Goal: Communication & Community: Answer question/provide support

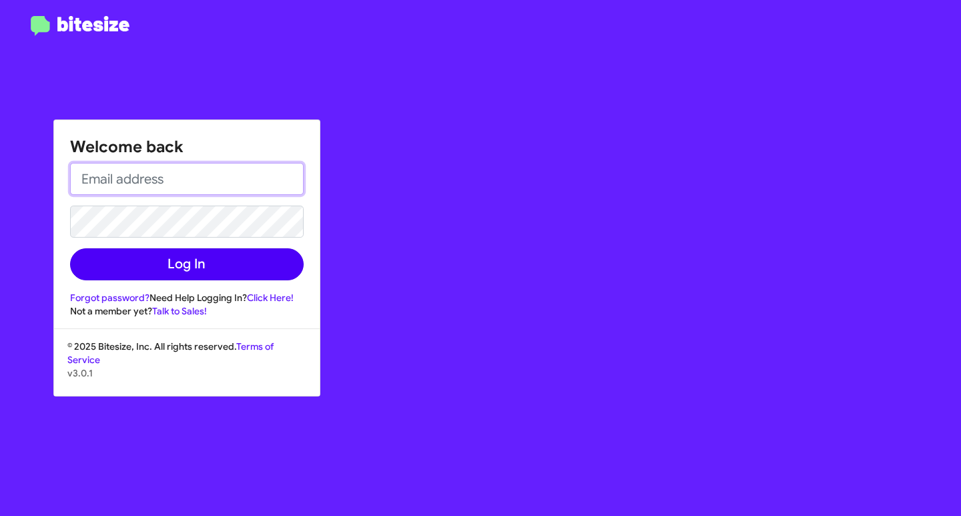
type input "[EMAIL_ADDRESS][DOMAIN_NAME]"
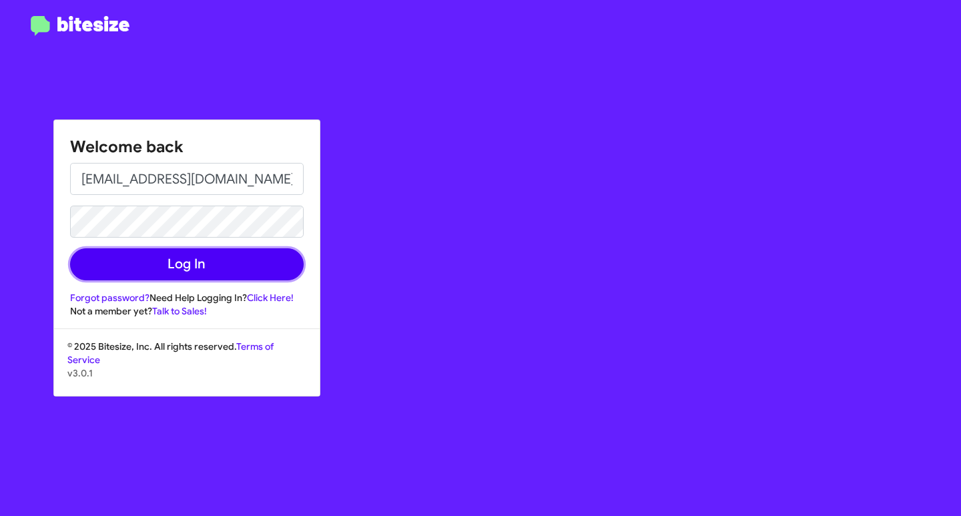
click at [195, 260] on button "Log In" at bounding box center [187, 264] width 234 height 32
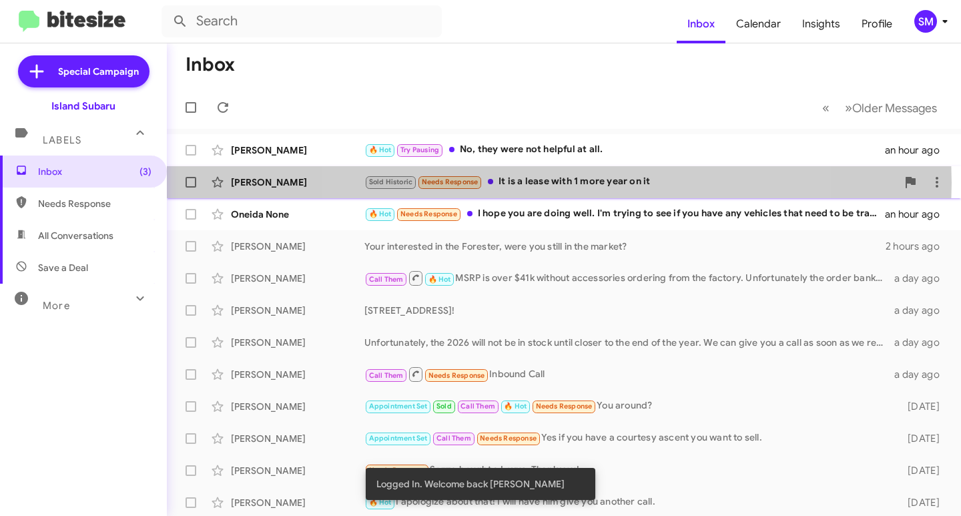
click at [552, 183] on div "Sold Historic Needs Response It is a lease with 1 more year on it" at bounding box center [630, 181] width 532 height 15
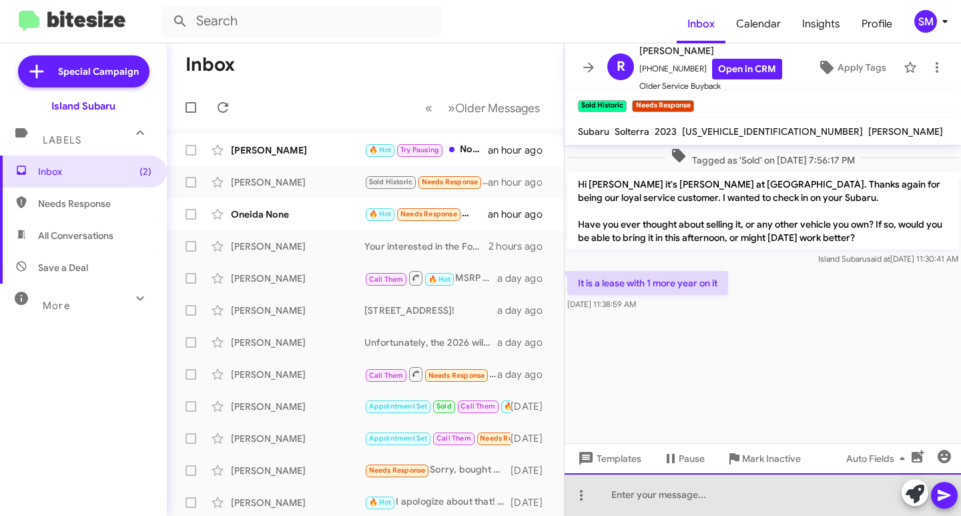
click at [684, 498] on div at bounding box center [762, 494] width 396 height 43
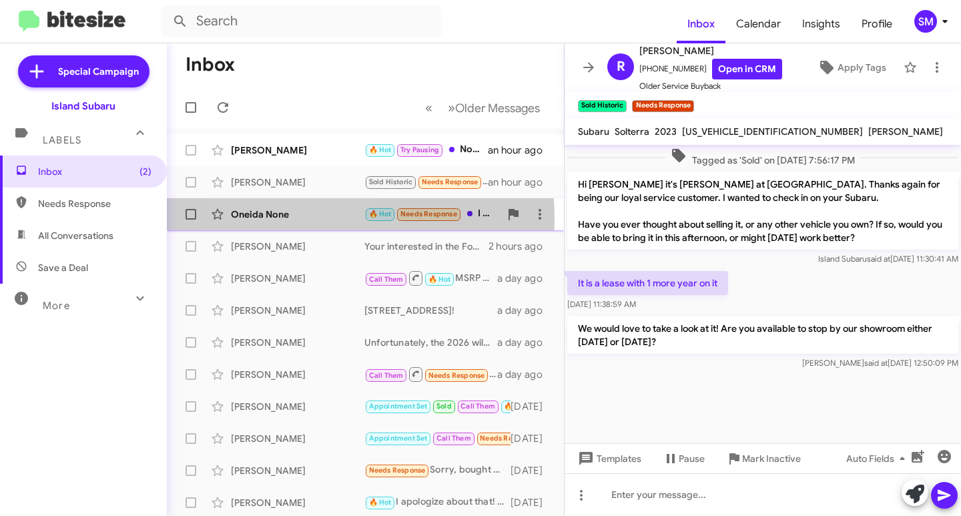
click at [294, 219] on div "Oneida None" at bounding box center [297, 213] width 133 height 13
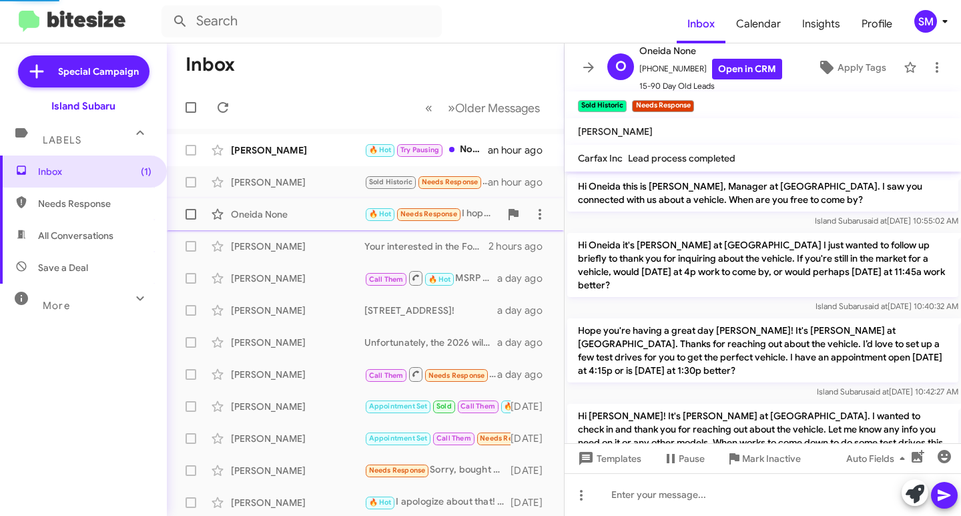
scroll to position [1410, 0]
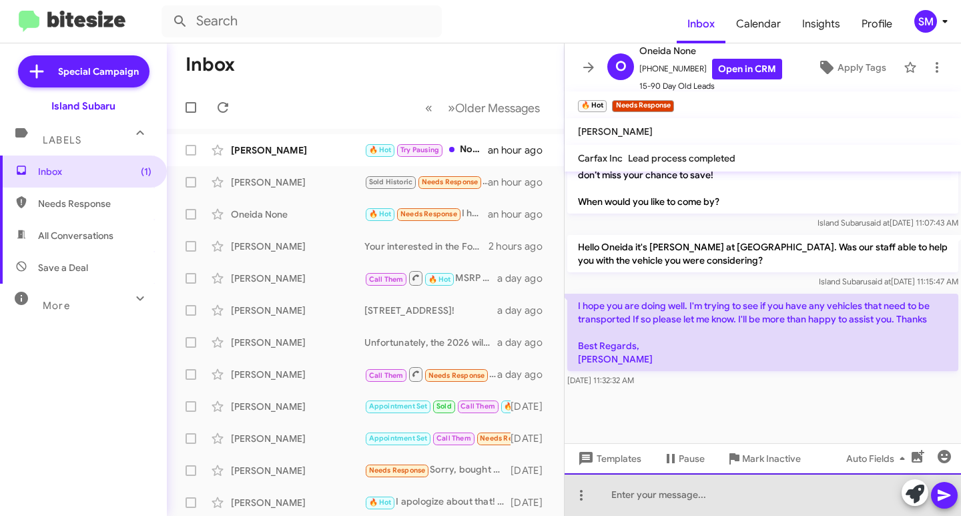
click at [664, 496] on div at bounding box center [762, 494] width 396 height 43
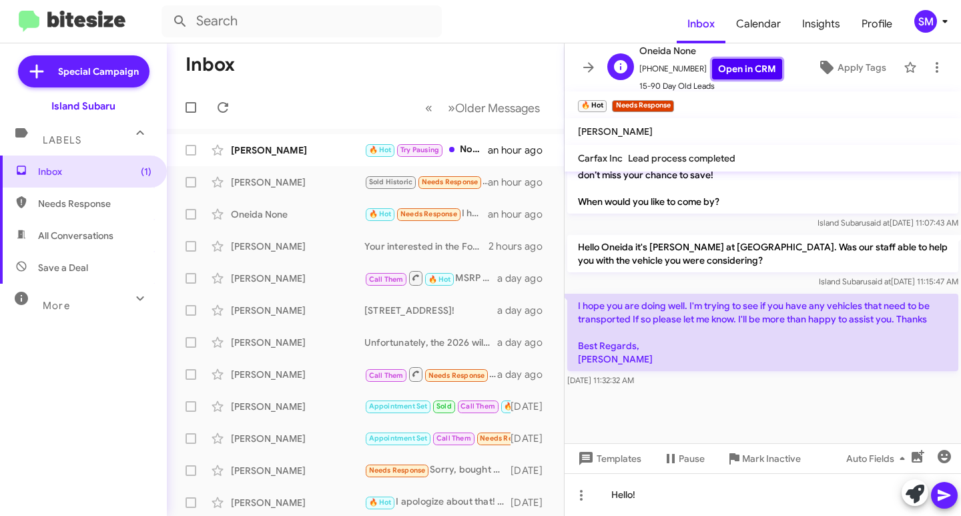
click at [733, 67] on link "Open in CRM" at bounding box center [747, 69] width 70 height 21
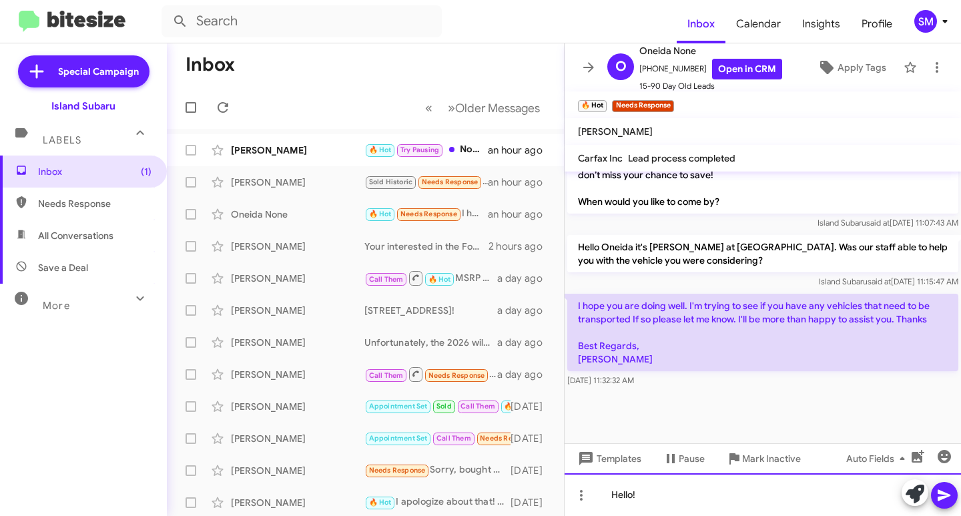
click at [680, 503] on div "Hello!" at bounding box center [762, 494] width 396 height 43
click at [698, 494] on div "Hello! We have" at bounding box center [762, 494] width 396 height 43
click at [851, 493] on div "Hello! We have Oneida i the contact information here" at bounding box center [762, 494] width 396 height 43
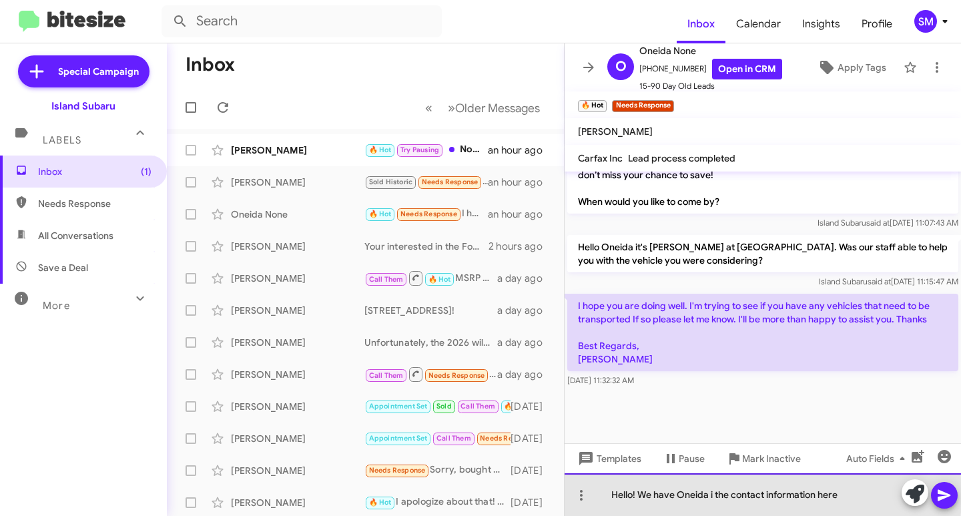
click at [712, 495] on div "Hello! We have Oneida i the contact information here" at bounding box center [762, 494] width 396 height 43
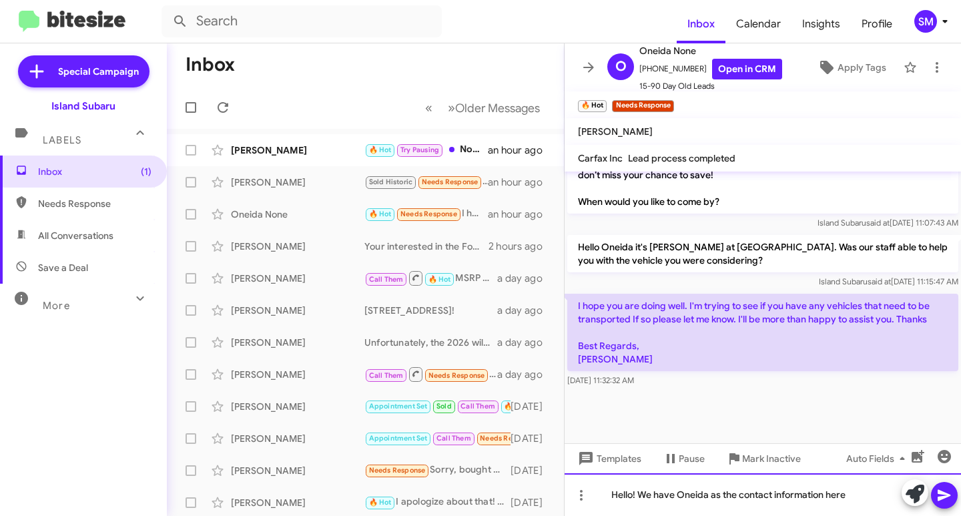
click at [852, 497] on div "Hello! We have Oneida as the contact information here" at bounding box center [762, 494] width 396 height 43
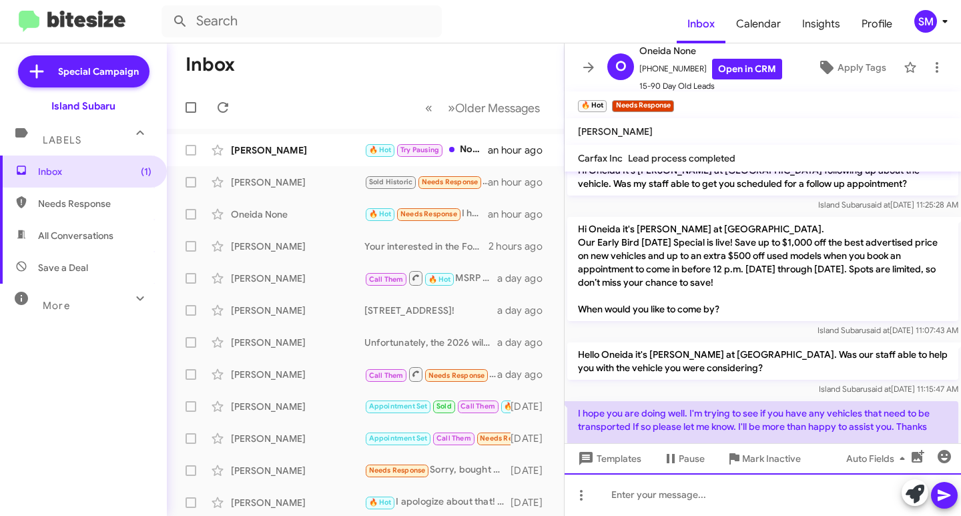
scroll to position [1472, 0]
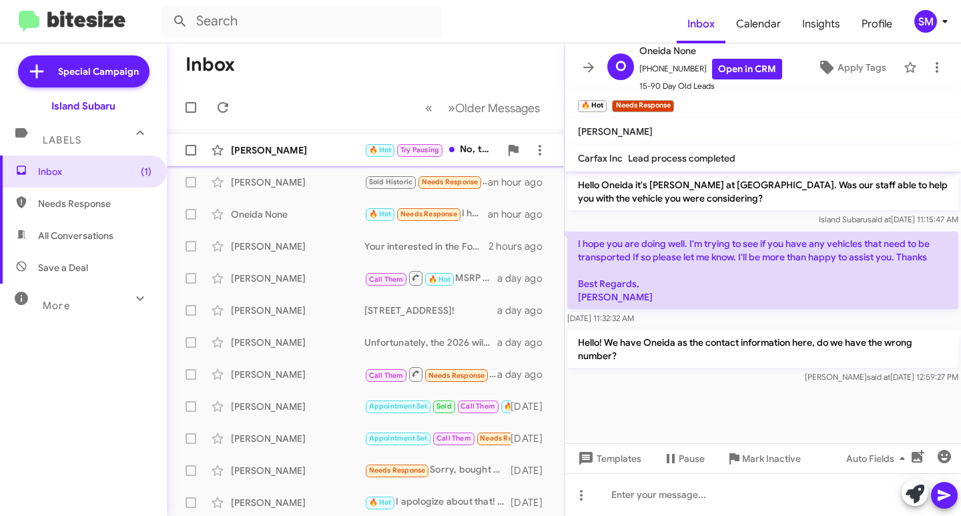
click at [328, 146] on div "[PERSON_NAME]" at bounding box center [297, 149] width 133 height 13
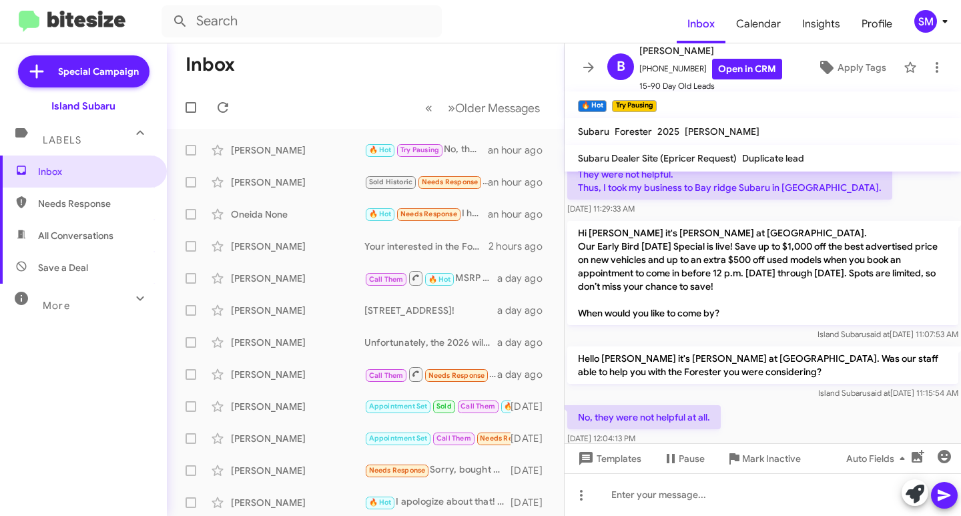
scroll to position [1129, 0]
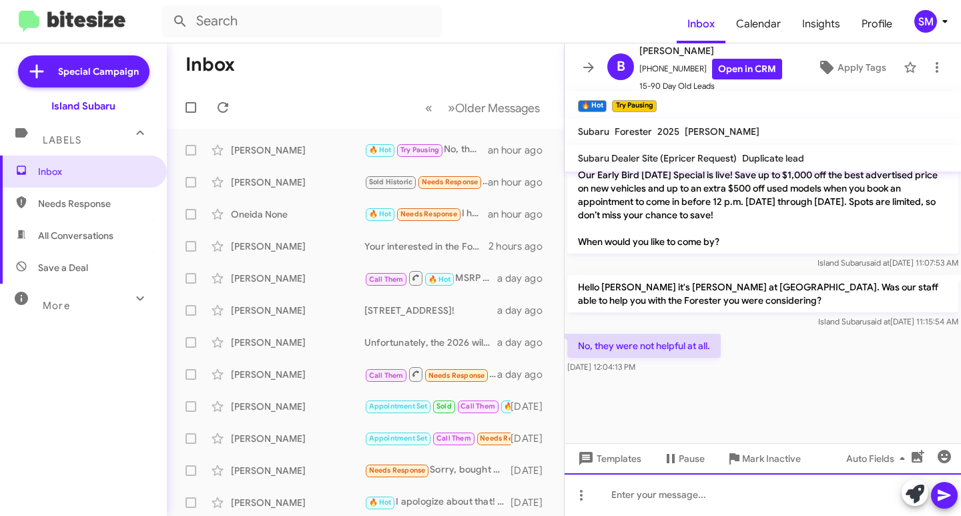
click at [679, 496] on div at bounding box center [762, 494] width 396 height 43
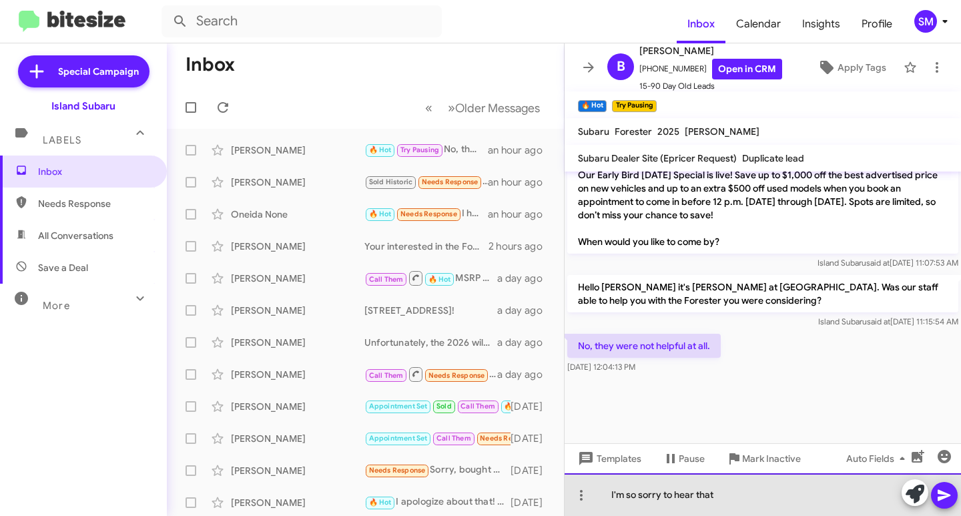
click at [733, 494] on div "I'm so sorry to hear that" at bounding box center [762, 494] width 396 height 43
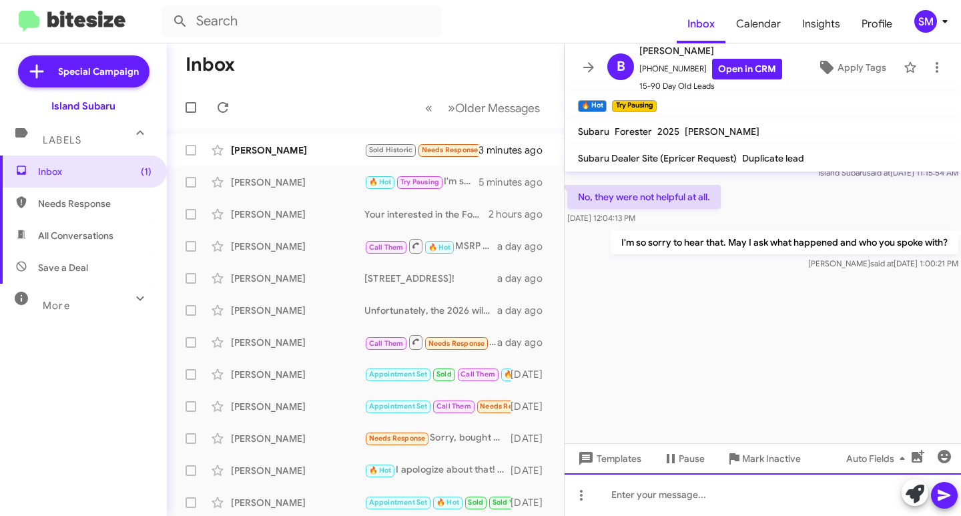
scroll to position [4025, 0]
